Goal: Navigation & Orientation: Find specific page/section

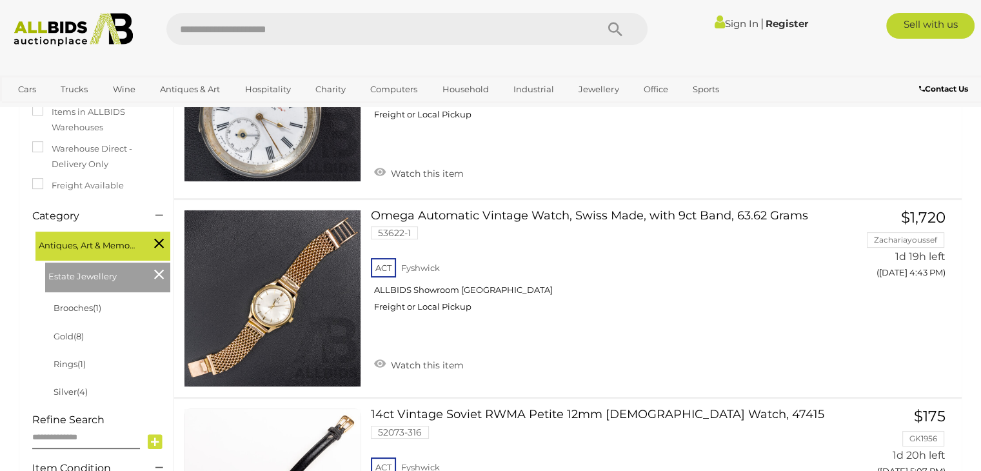
scroll to position [232, 0]
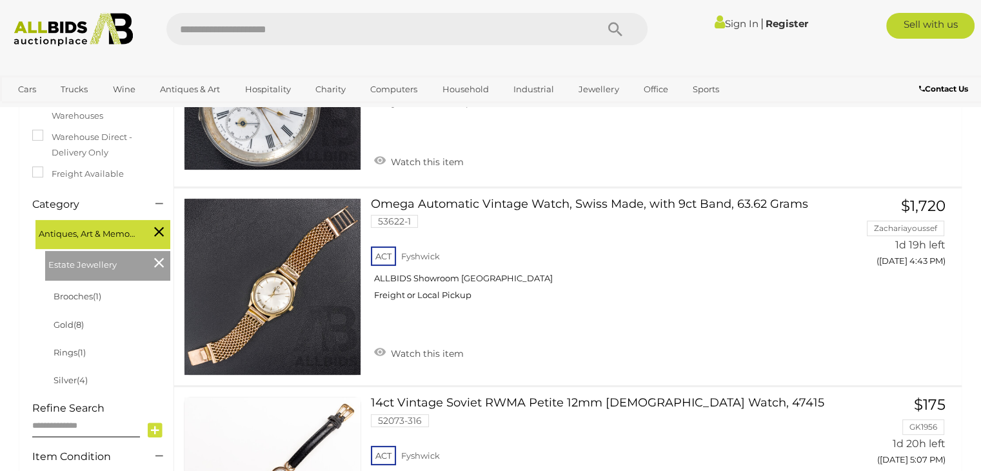
click at [157, 263] on icon at bounding box center [159, 262] width 10 height 17
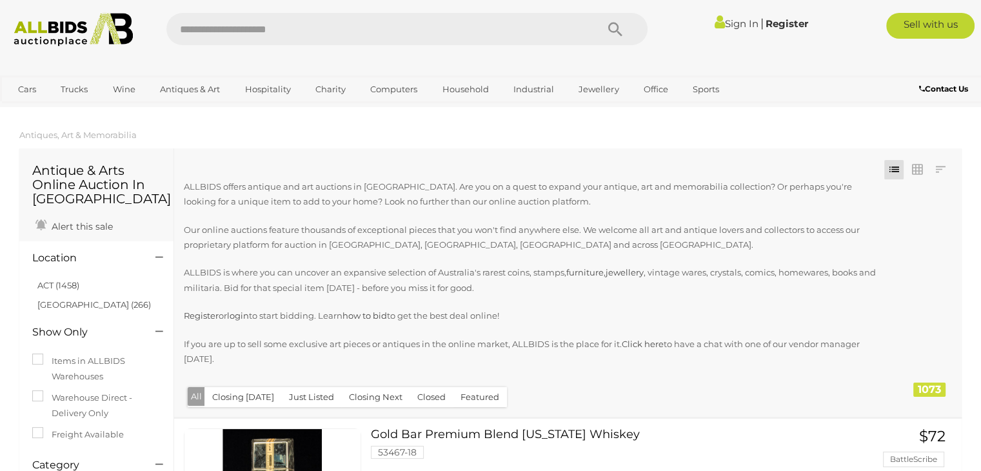
click at [433, 395] on button "Closed" at bounding box center [432, 397] width 44 height 20
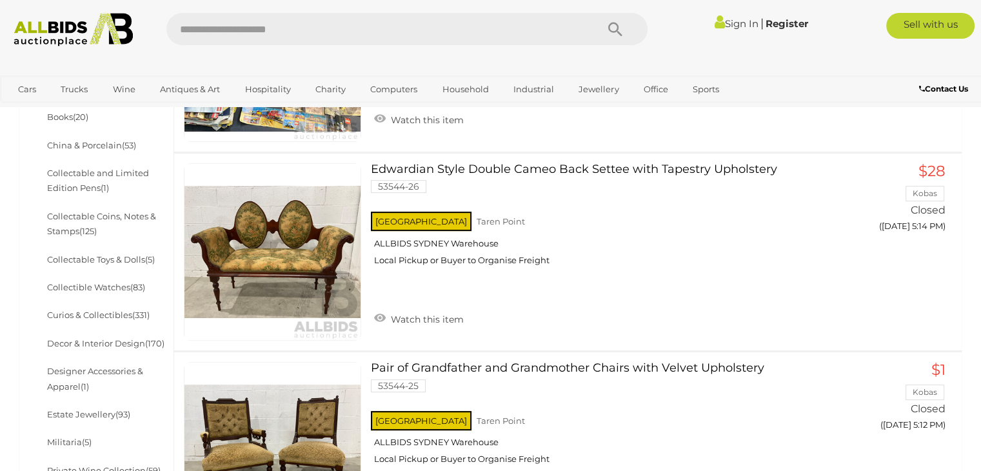
scroll to position [525, 0]
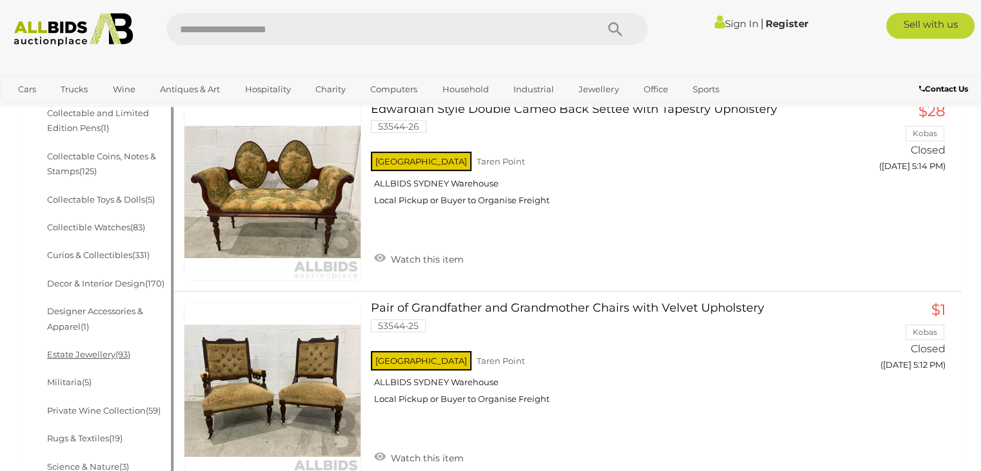
click at [92, 356] on link "Estate Jewellery (93)" at bounding box center [88, 354] width 83 height 10
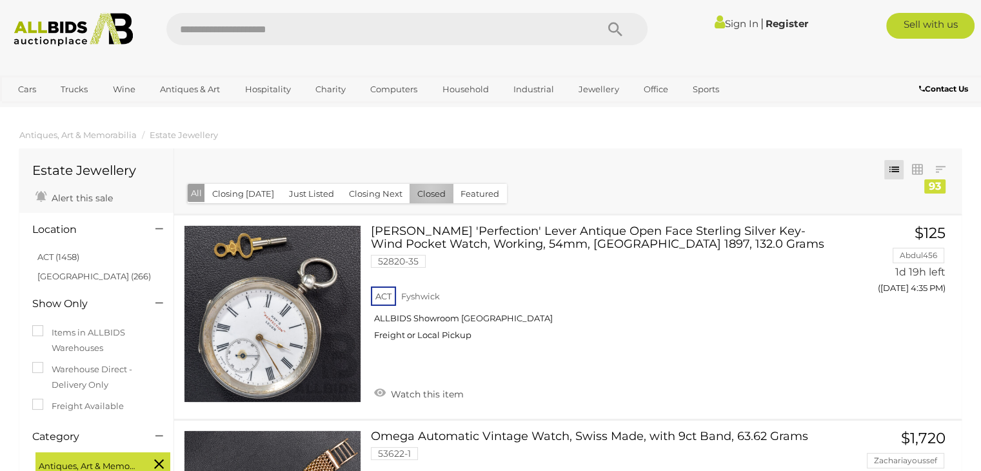
click at [426, 189] on button "Closed" at bounding box center [432, 194] width 44 height 20
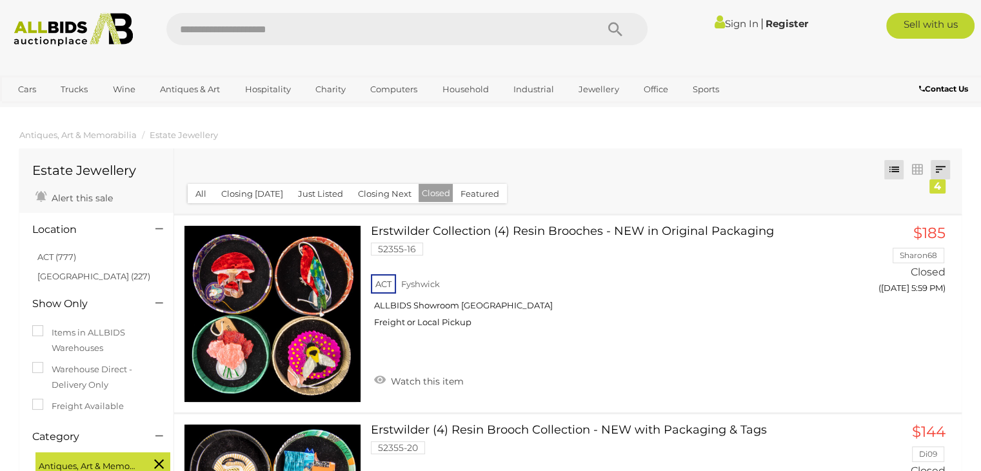
click at [939, 171] on link at bounding box center [940, 169] width 19 height 19
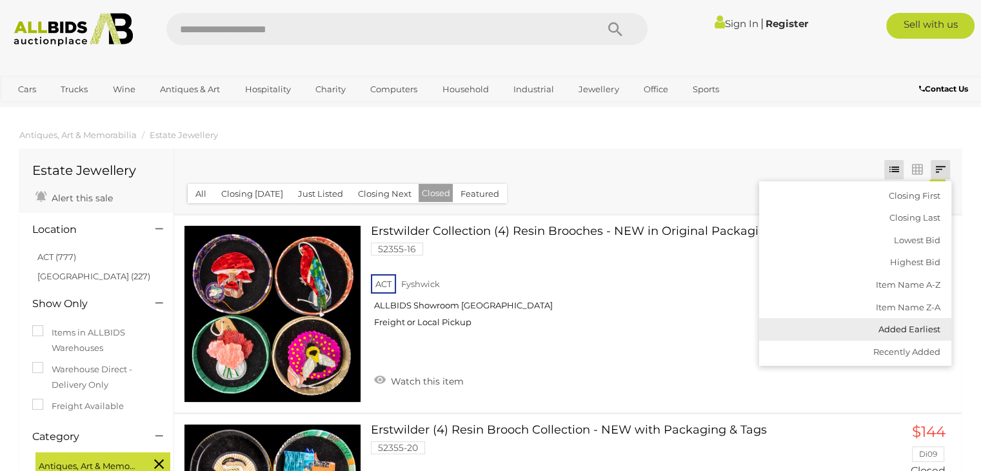
click at [917, 325] on link "Added Earliest" at bounding box center [855, 329] width 192 height 23
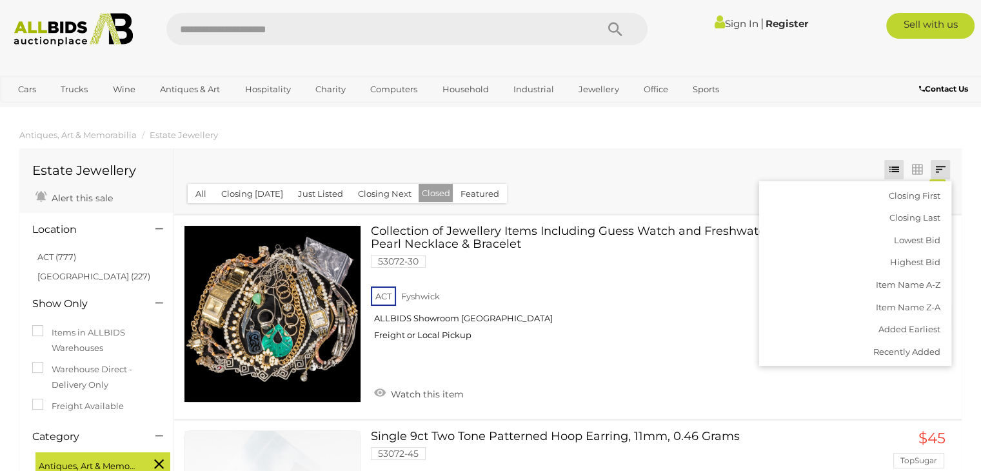
click at [708, 337] on div "ACT Fyshwick ALLBIDS Showroom Fyshwick Freight or Local Pickup" at bounding box center [596, 317] width 450 height 66
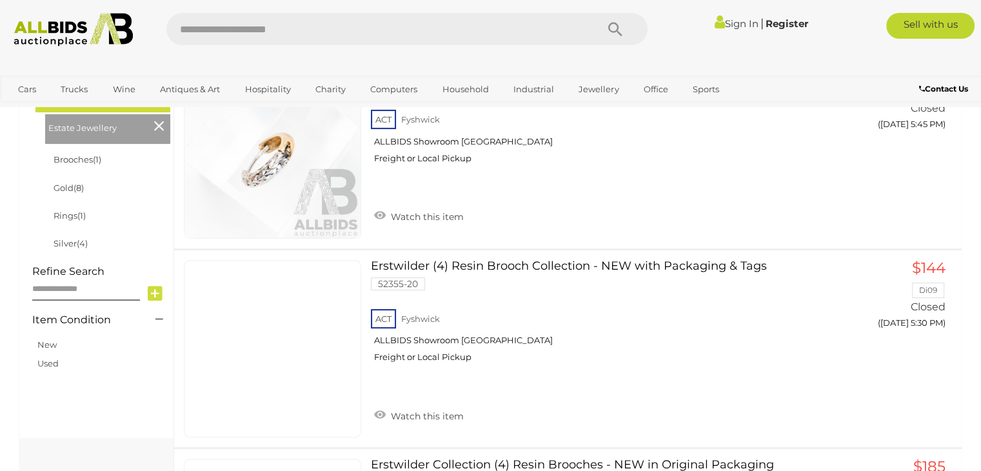
scroll to position [404, 0]
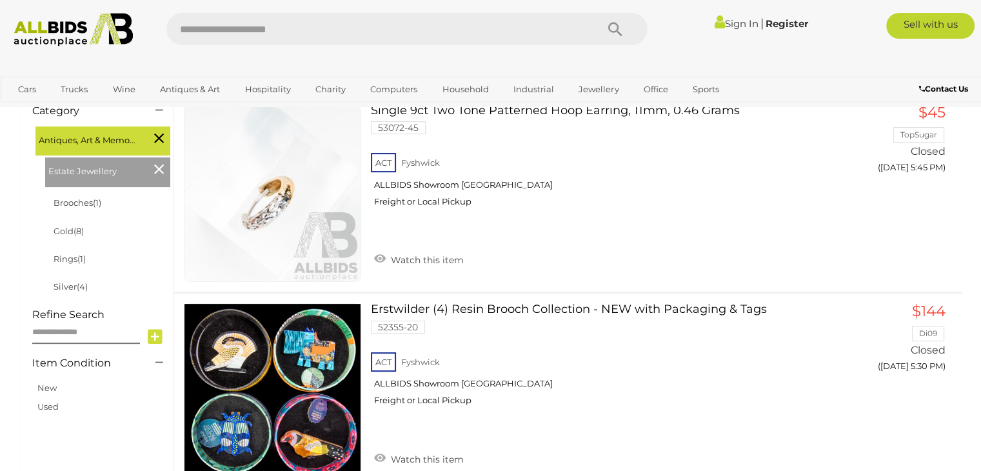
scroll to position [59, 0]
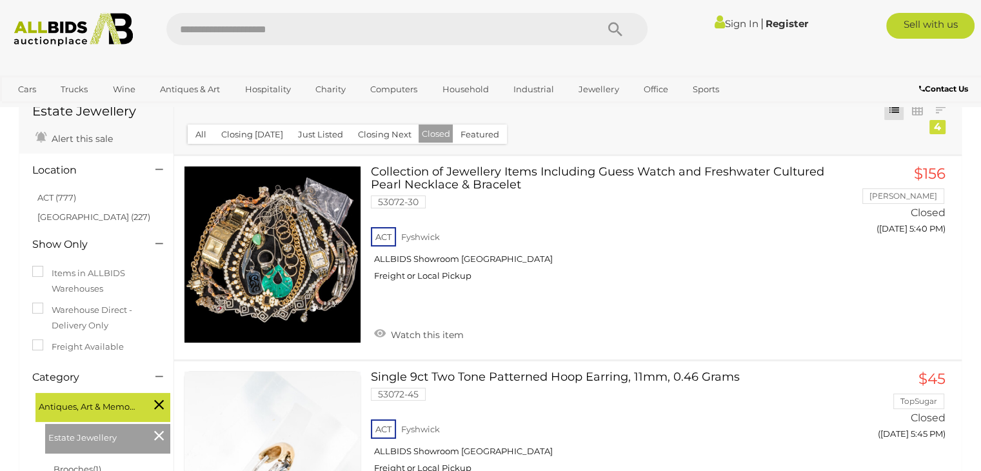
click at [98, 436] on span "Estate Jewellery" at bounding box center [96, 436] width 97 height 18
click at [210, 130] on button "All" at bounding box center [201, 135] width 26 height 20
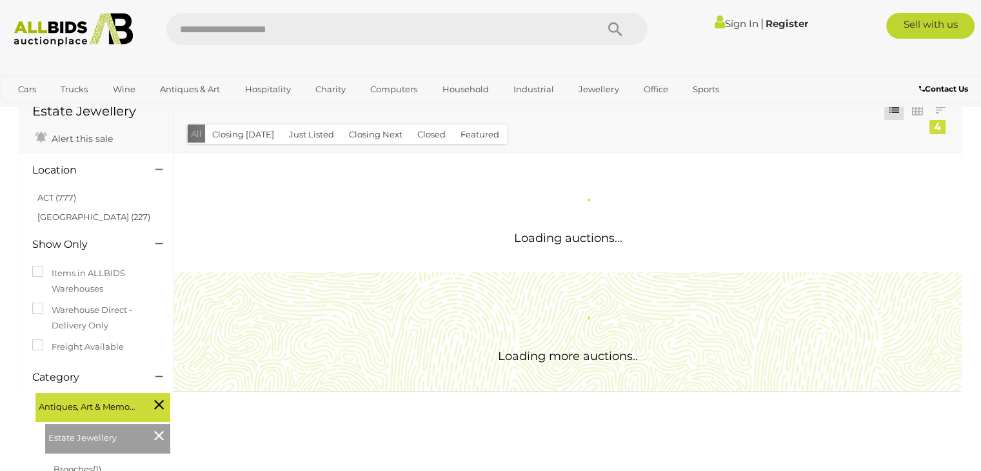
scroll to position [0, 0]
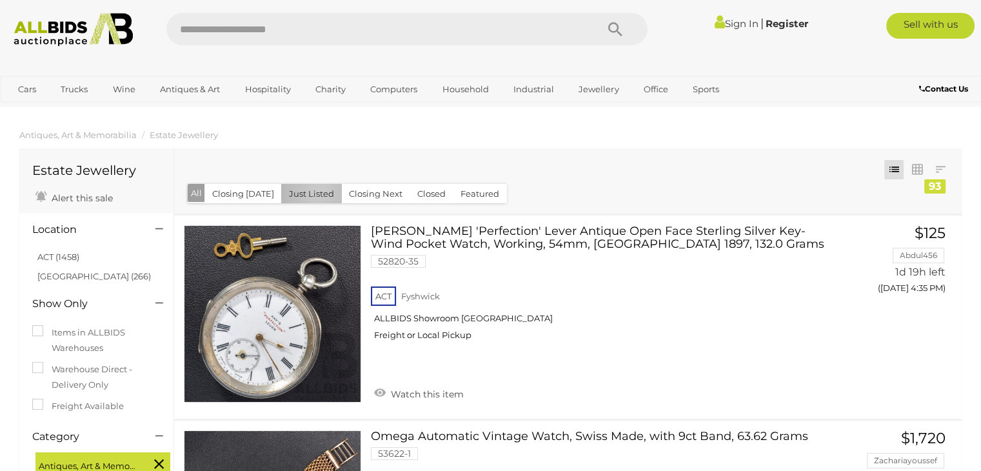
click at [315, 193] on button "Just Listed" at bounding box center [311, 194] width 61 height 20
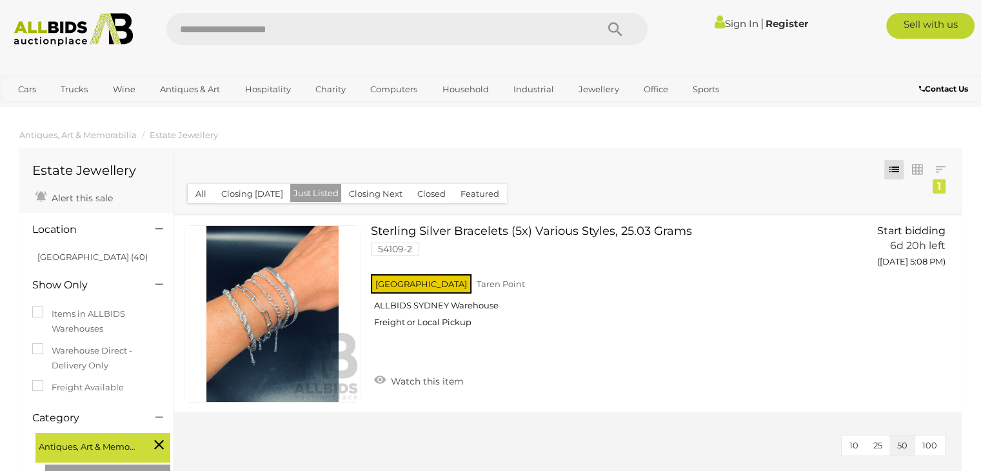
click at [374, 194] on button "Closing Next" at bounding box center [375, 194] width 69 height 20
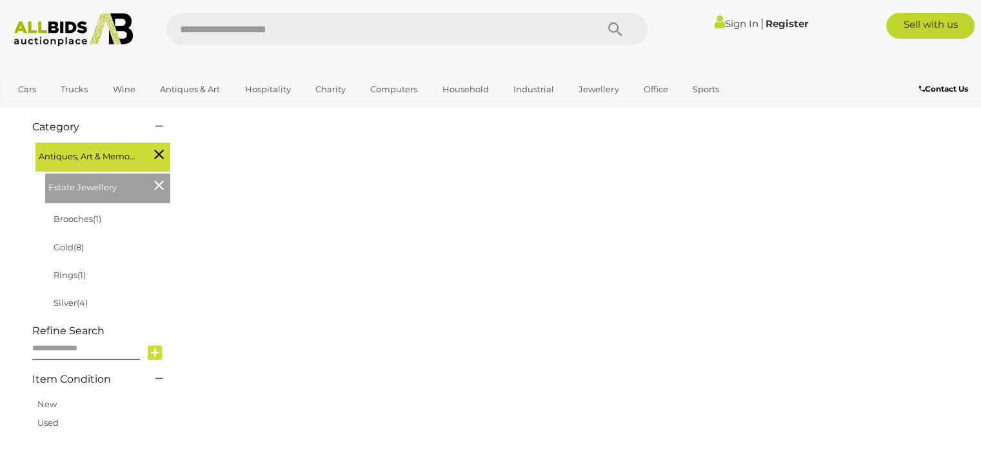
scroll to position [318, 0]
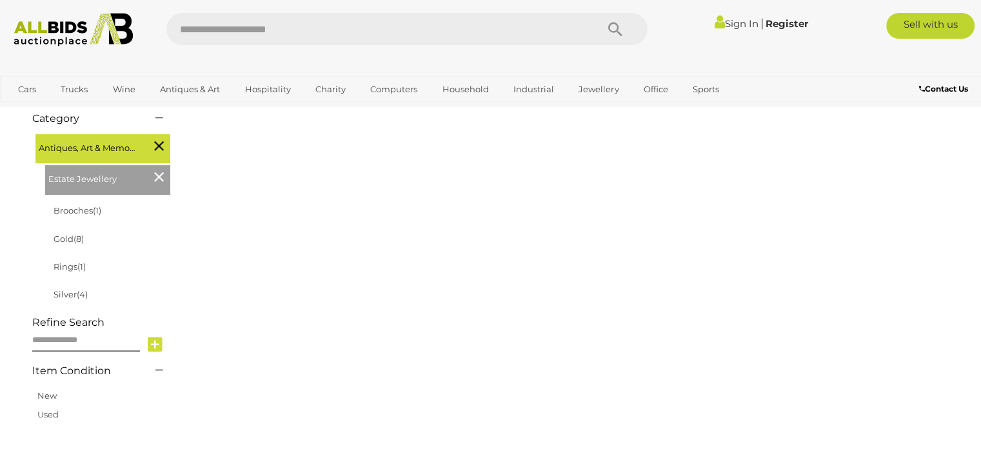
click at [157, 182] on icon at bounding box center [159, 176] width 10 height 17
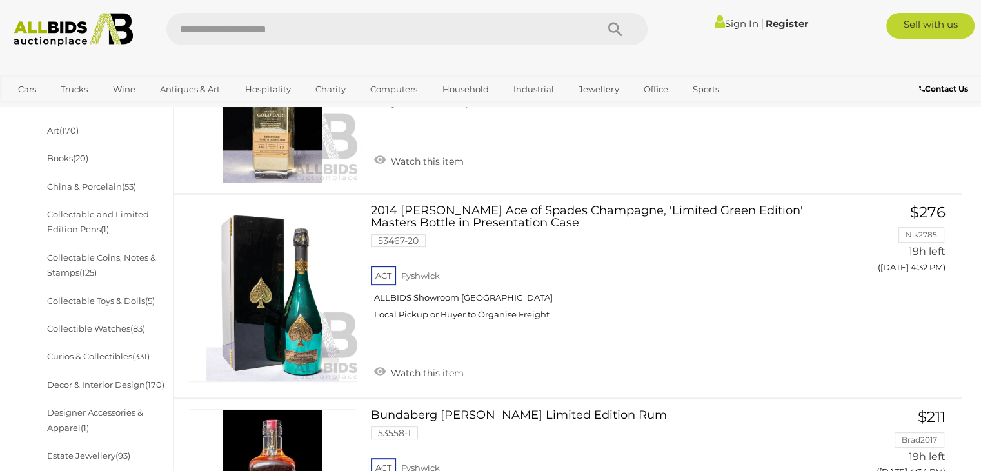
scroll to position [439, 0]
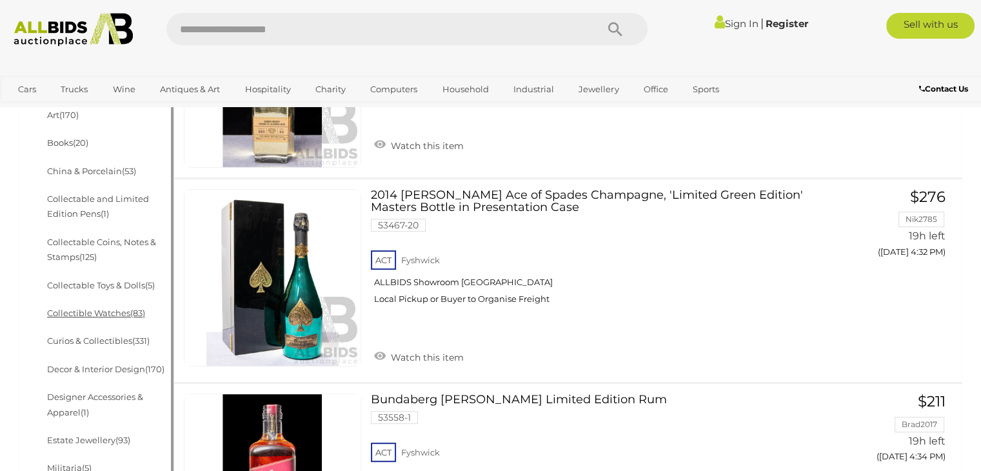
click at [77, 315] on link "Collectible Watches (83)" at bounding box center [96, 313] width 98 height 10
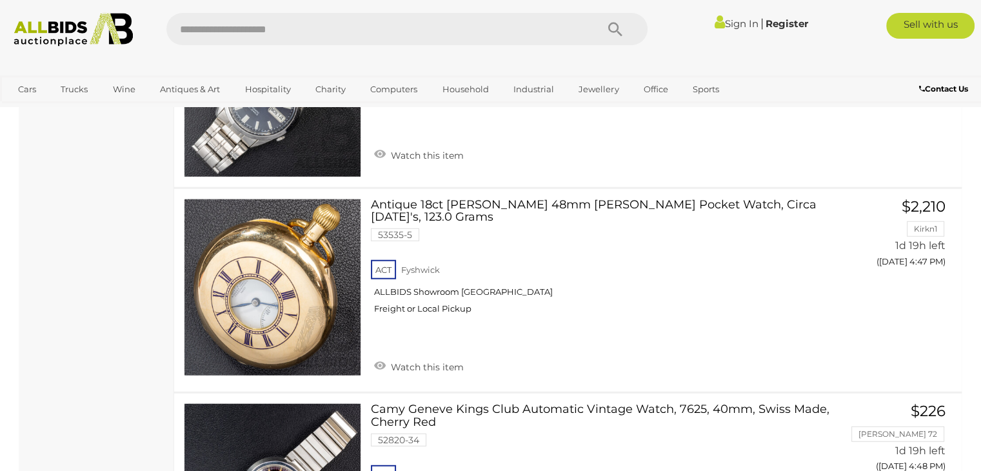
scroll to position [3563, 0]
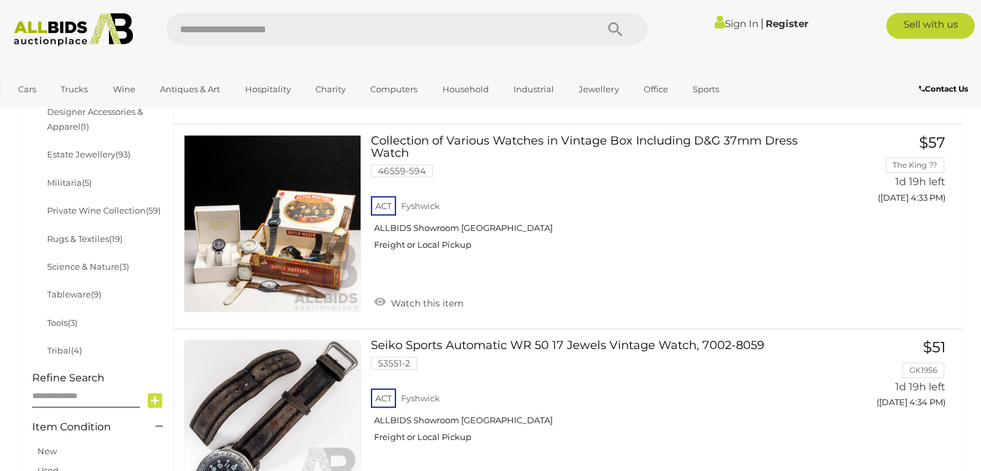
scroll to position [676, 0]
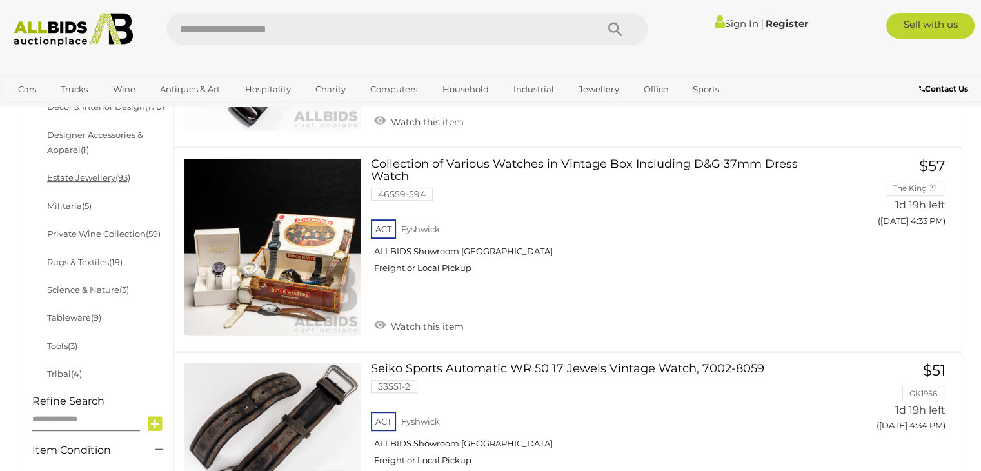
click at [65, 178] on link "Estate Jewellery (93)" at bounding box center [88, 177] width 83 height 10
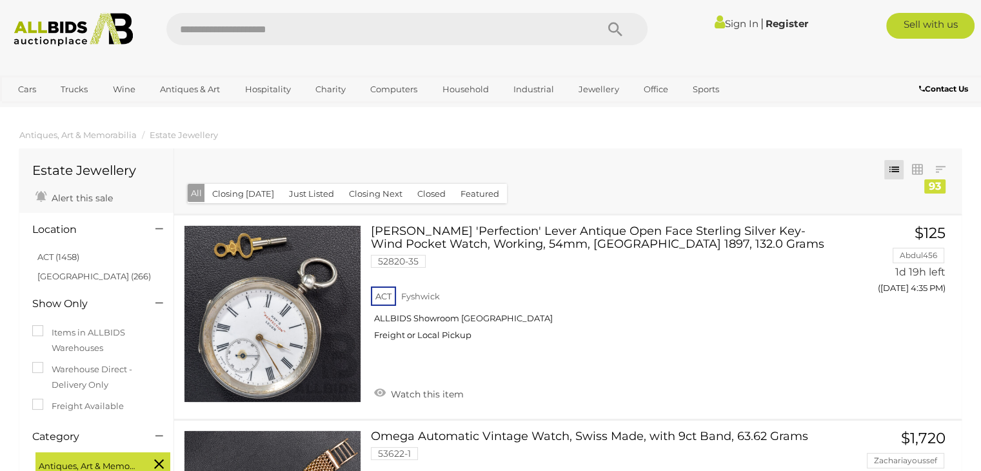
click at [624, 137] on ol "Antiques, Art & Memorabilia Estate Jewellery" at bounding box center [490, 135] width 981 height 21
